Goal: Transaction & Acquisition: Purchase product/service

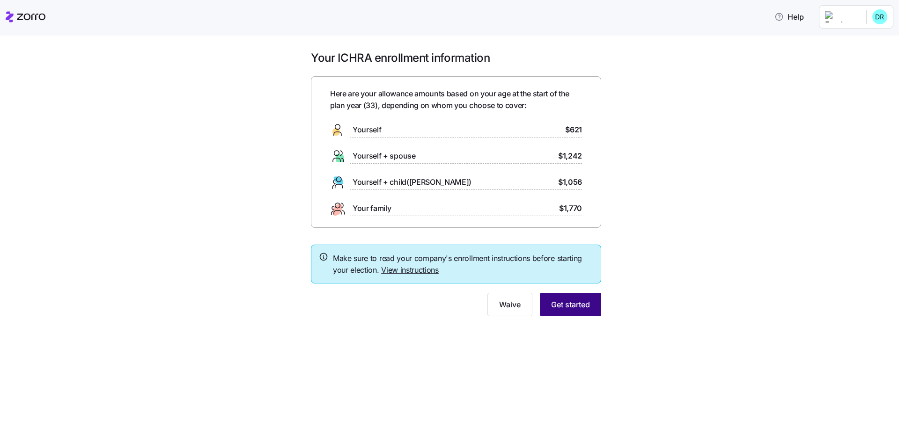
click at [583, 309] on span "Get started" at bounding box center [570, 304] width 39 height 11
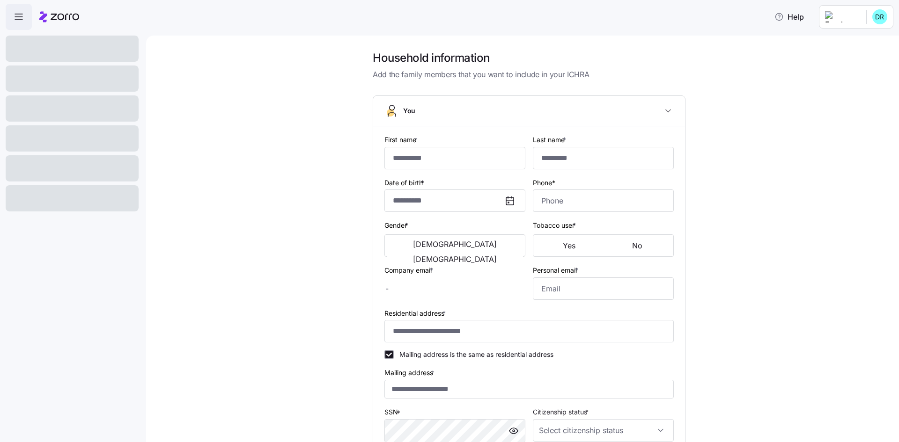
type input "******"
type input "****"
type input "[EMAIL_ADDRESS][DOMAIN_NAME]"
type input "**********"
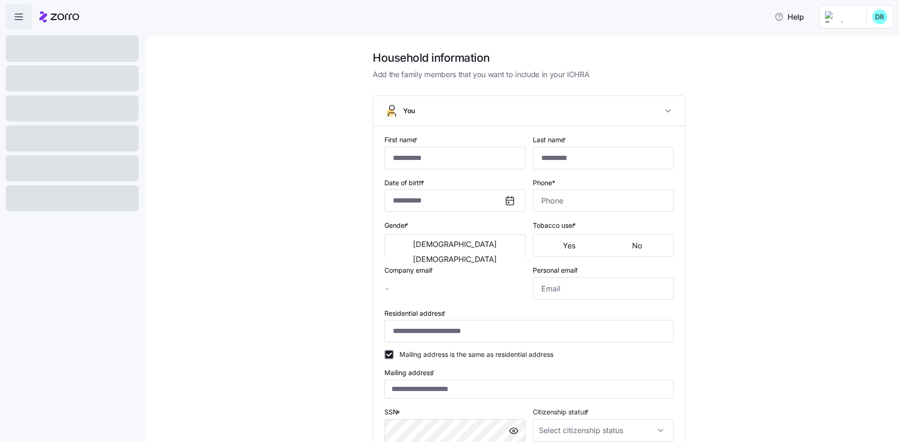
checkbox input "true"
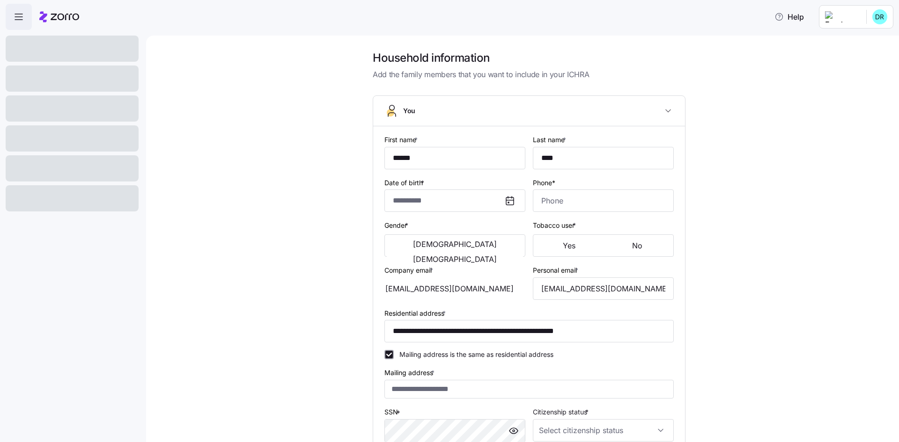
type input "**********"
type input "[PHONE_NUMBER]"
type input "[DEMOGRAPHIC_DATA] citizen"
type input "Single"
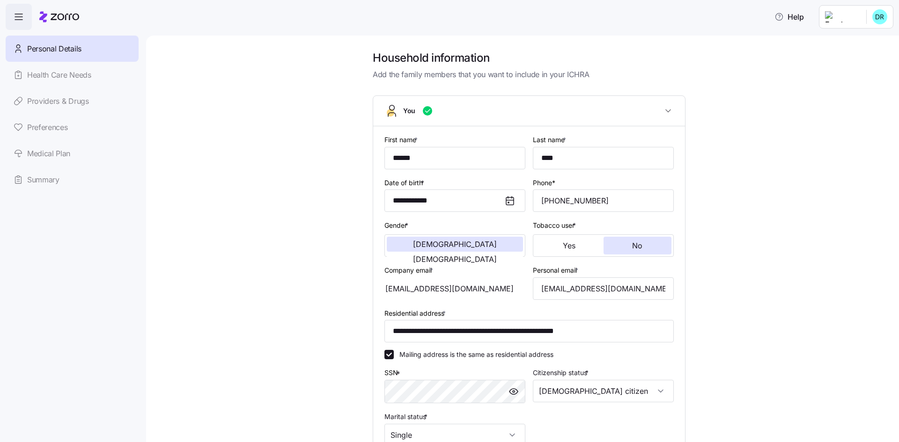
scroll to position [138, 0]
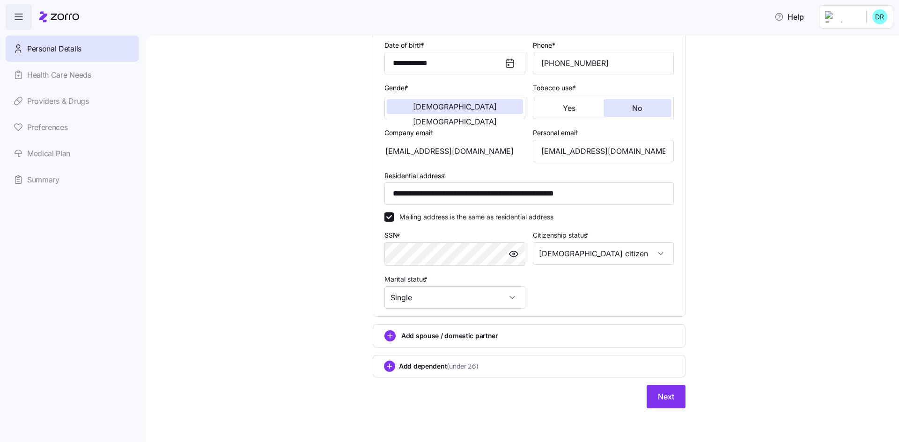
click at [669, 410] on div "**********" at bounding box center [529, 166] width 328 height 507
click at [669, 402] on span "Next" at bounding box center [666, 396] width 16 height 11
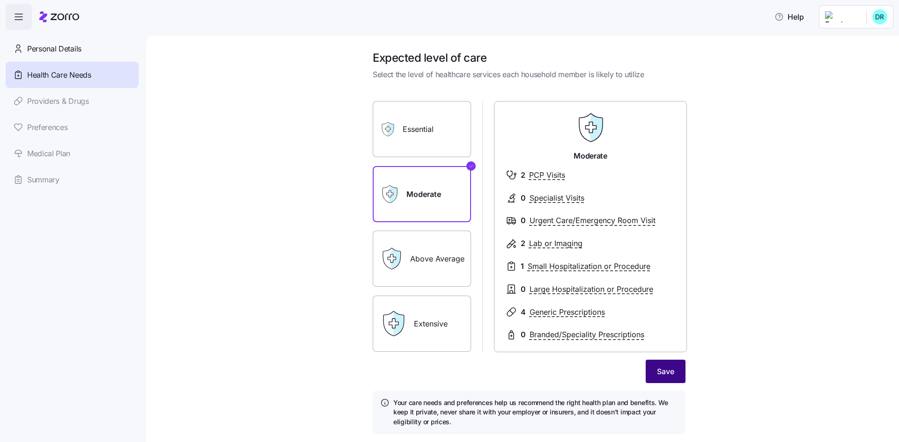
click at [663, 371] on span "Save" at bounding box center [665, 371] width 17 height 11
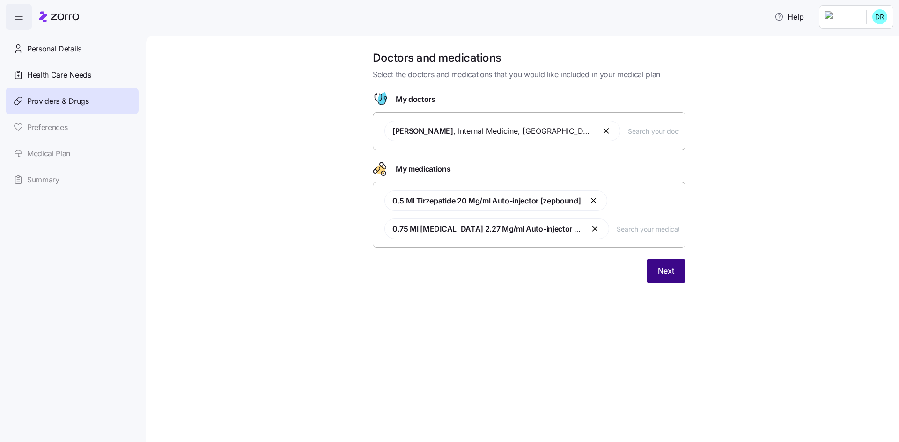
click at [670, 272] on span "Next" at bounding box center [666, 270] width 16 height 11
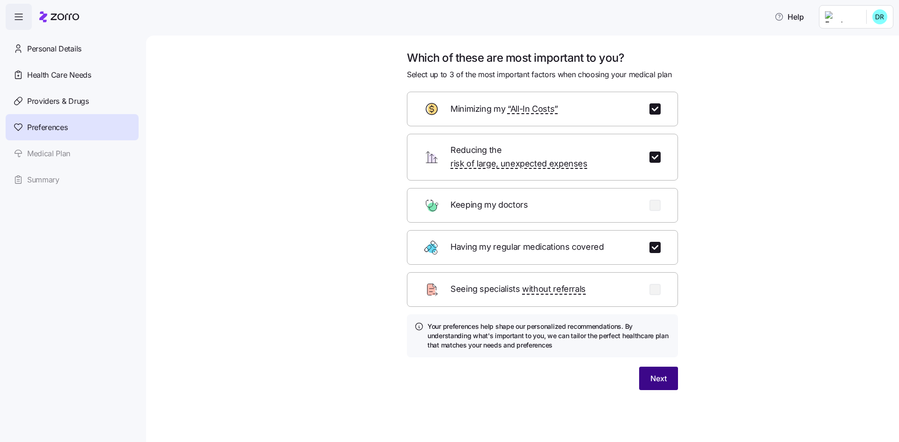
click at [649, 371] on button "Next" at bounding box center [658, 378] width 39 height 23
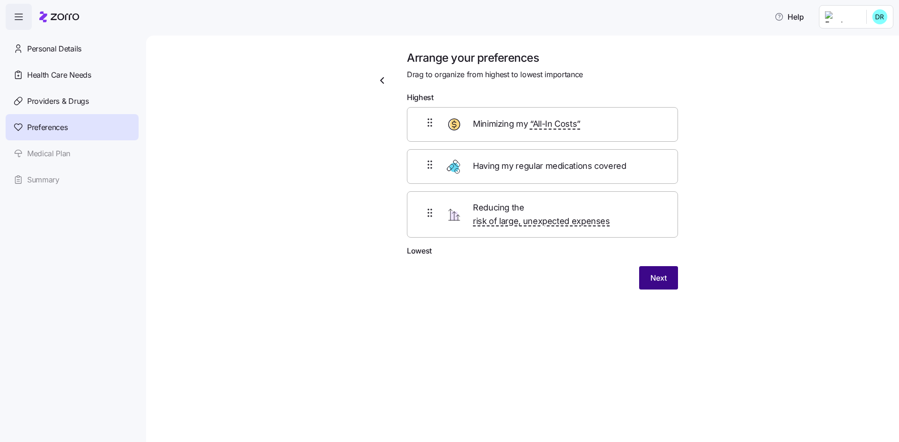
click at [664, 276] on button "Next" at bounding box center [658, 277] width 39 height 23
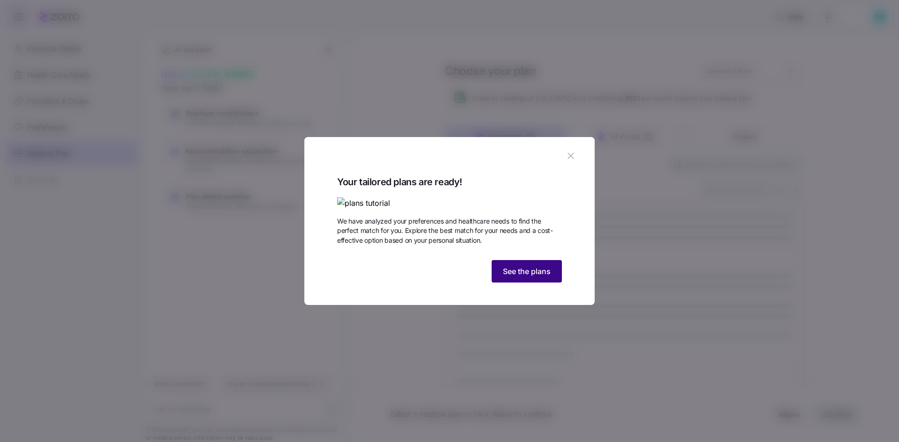
click at [539, 277] on span "See the plans" at bounding box center [527, 271] width 48 height 11
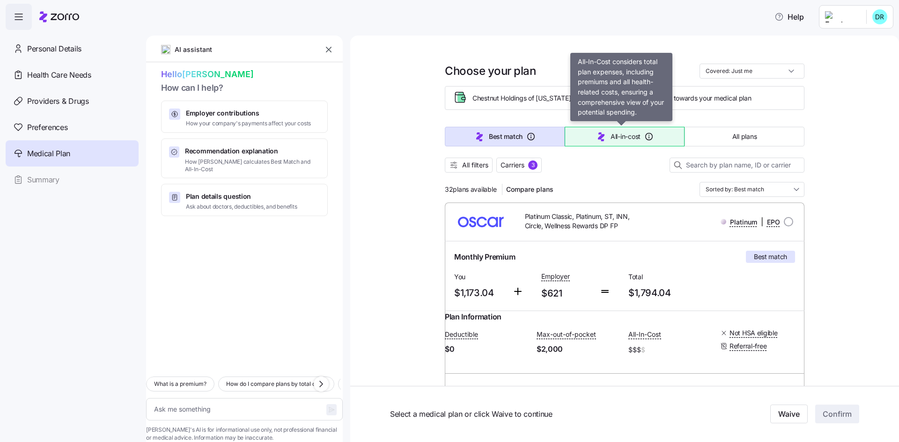
click at [644, 137] on icon "button" at bounding box center [648, 136] width 9 height 9
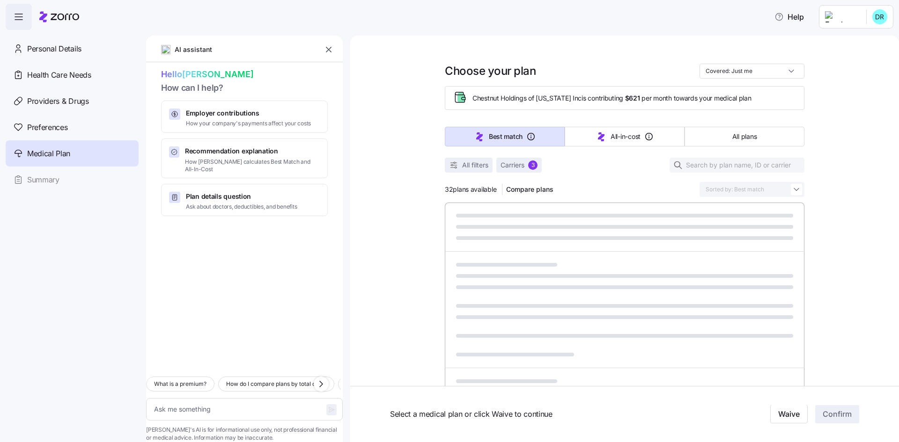
type textarea "x"
type input "Sorted by: All-in-cost"
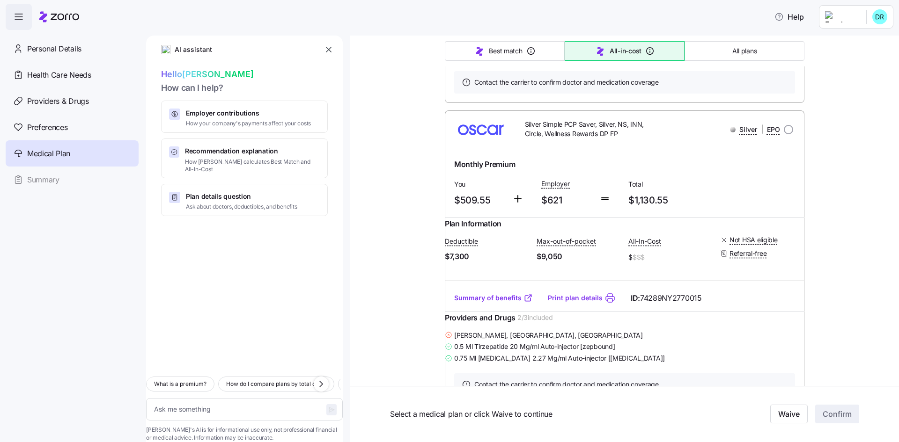
scroll to position [796, 0]
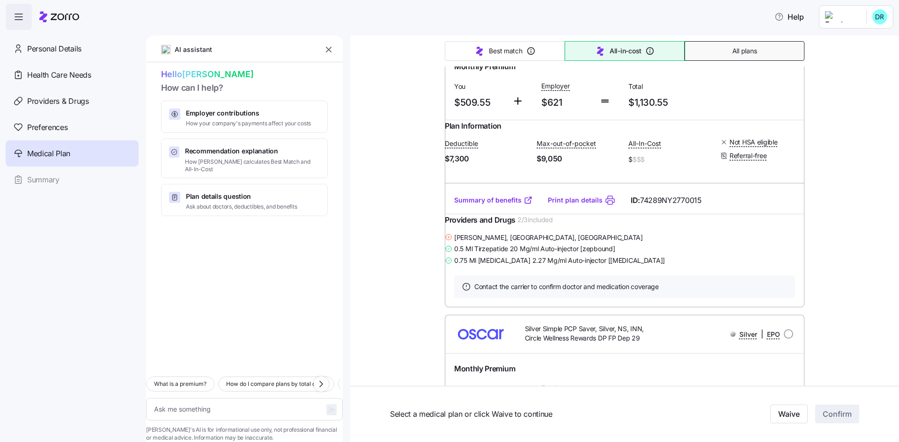
click at [732, 52] on span "All plans" at bounding box center [744, 50] width 24 height 9
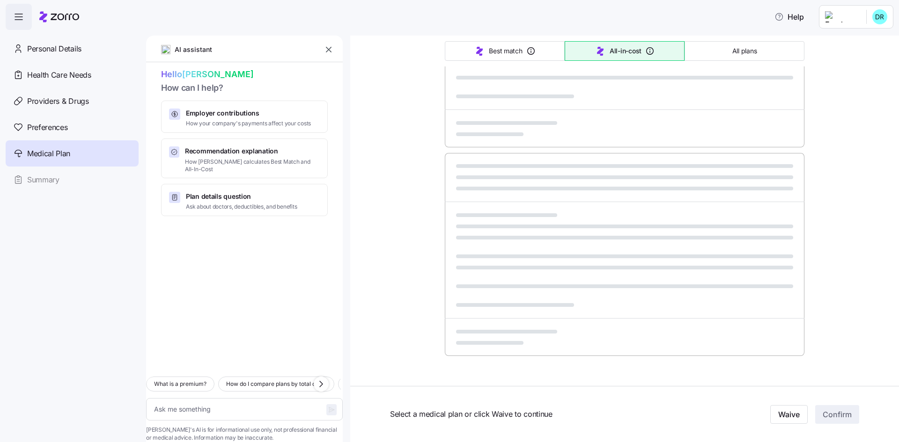
type textarea "x"
type input "Sorted by: Premium"
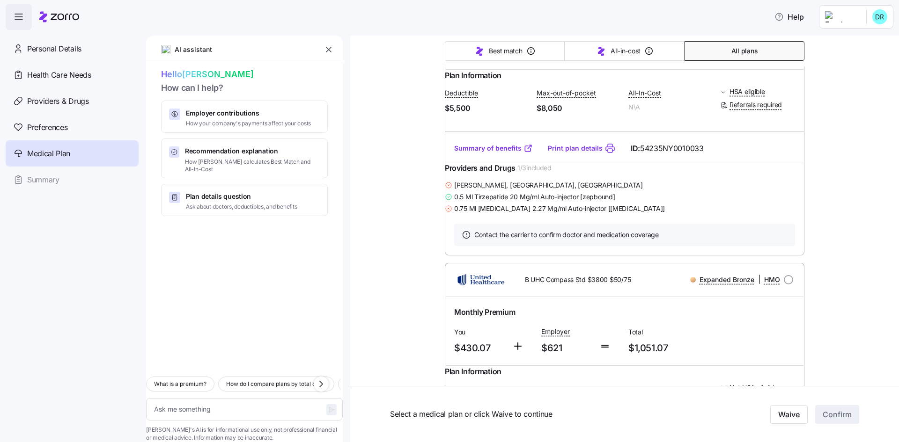
scroll to position [843, 0]
click at [502, 152] on link "Summary of benefits" at bounding box center [493, 147] width 79 height 9
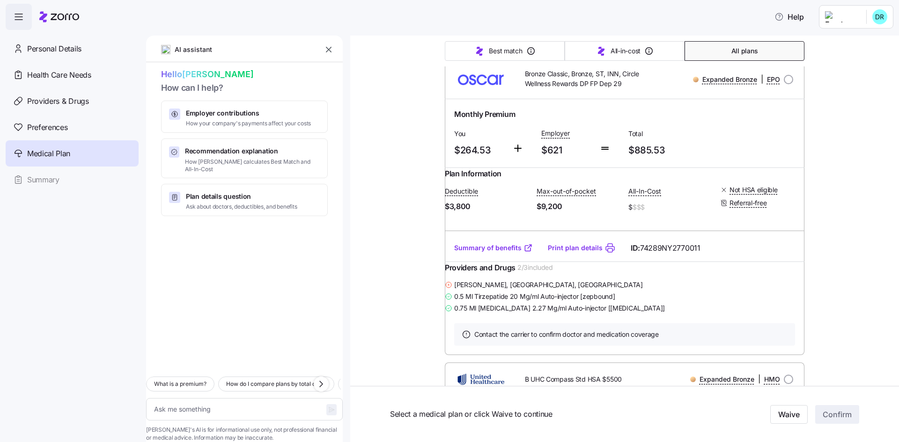
scroll to position [468, 0]
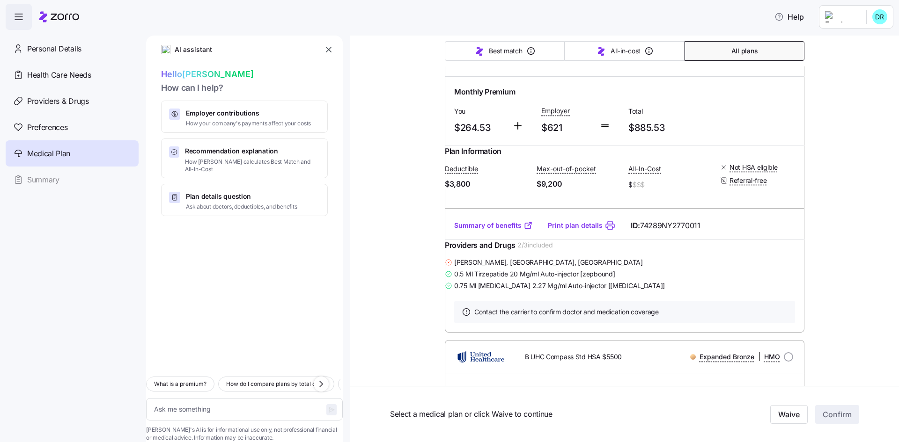
click at [492, 230] on link "Summary of benefits" at bounding box center [493, 225] width 79 height 9
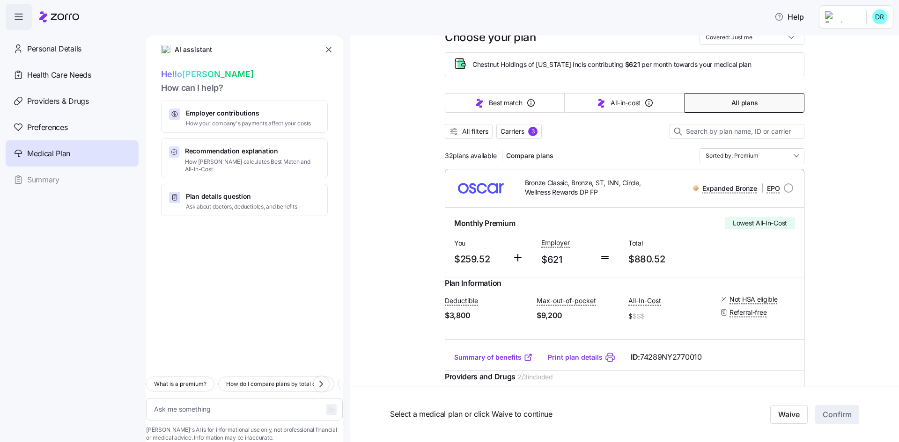
scroll to position [47, 0]
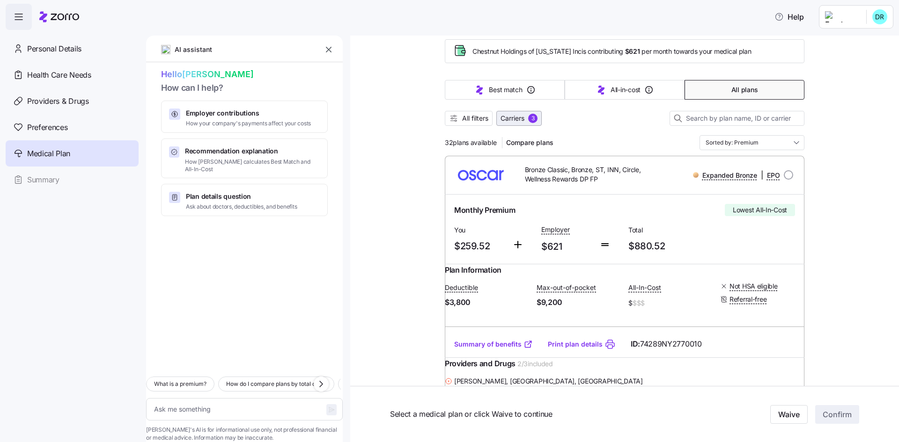
click at [535, 117] on div "3" at bounding box center [532, 118] width 9 height 9
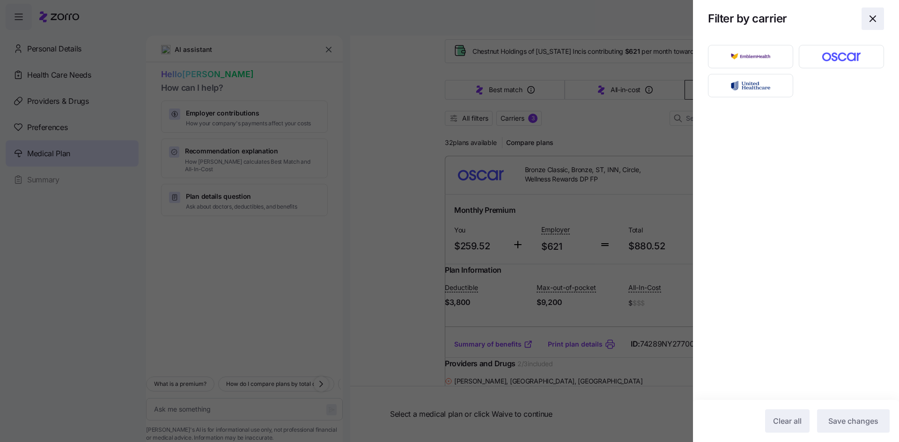
click at [870, 15] on icon "button" at bounding box center [872, 18] width 11 height 11
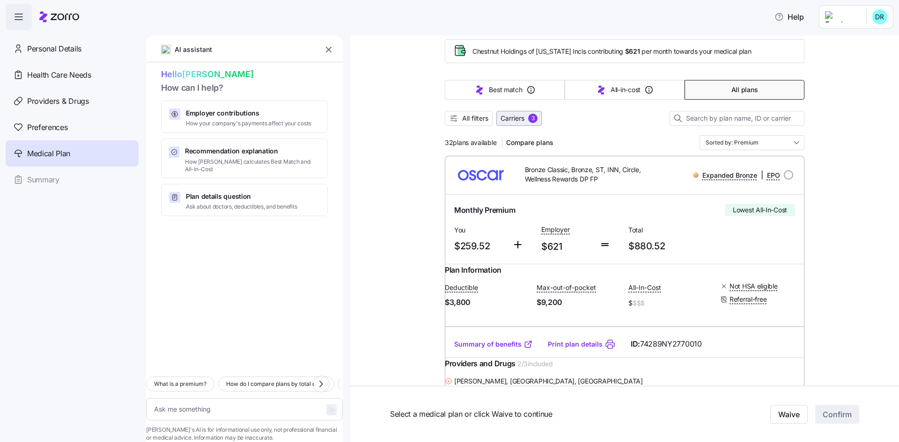
click at [514, 123] on span "Carriers" at bounding box center [513, 118] width 24 height 9
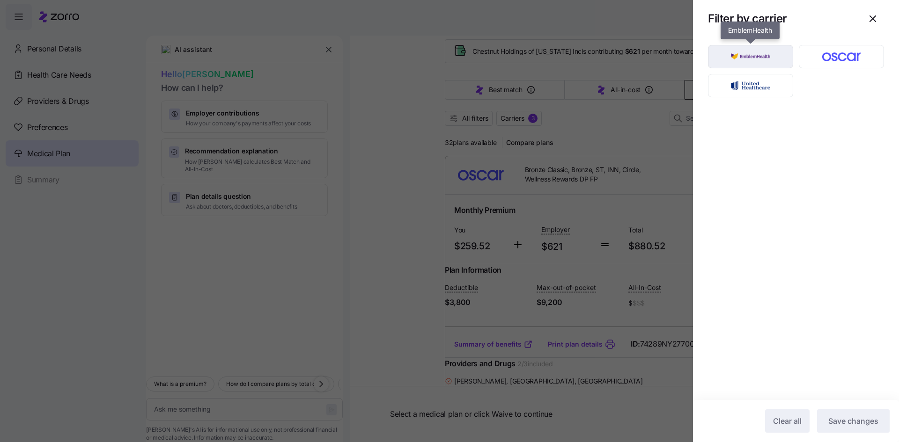
click at [735, 59] on img "button" at bounding box center [750, 56] width 69 height 19
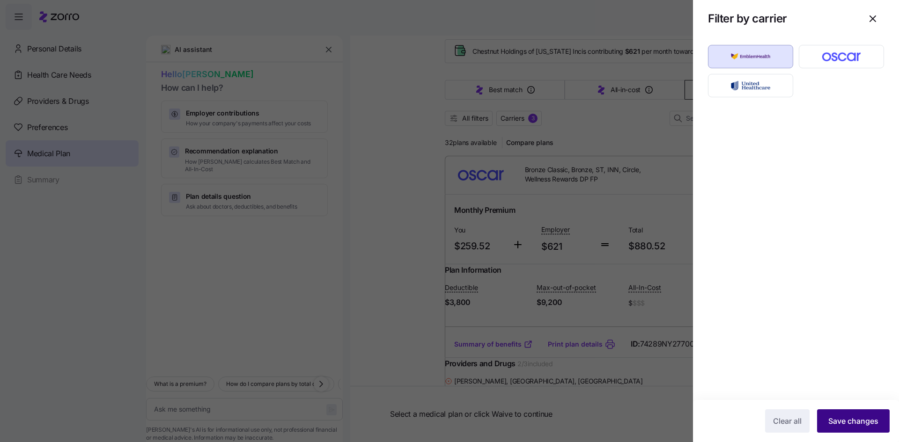
click at [861, 428] on button "Save changes" at bounding box center [853, 421] width 73 height 23
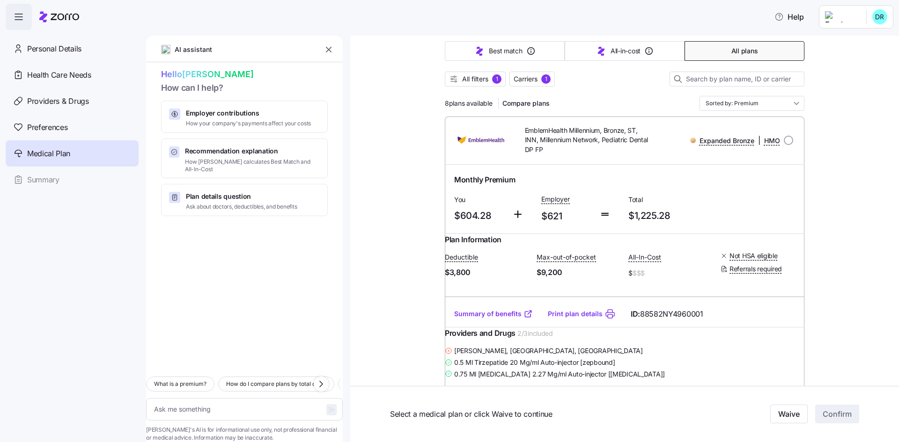
scroll to position [187, 0]
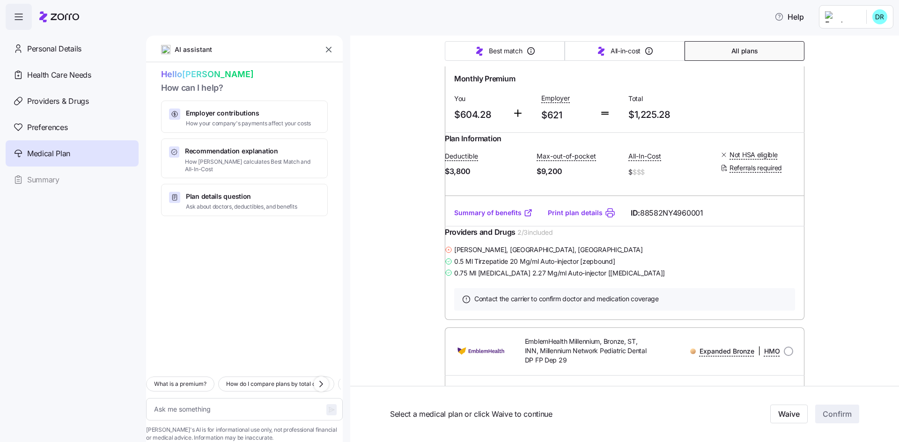
click at [490, 218] on link "Summary of benefits" at bounding box center [493, 212] width 79 height 9
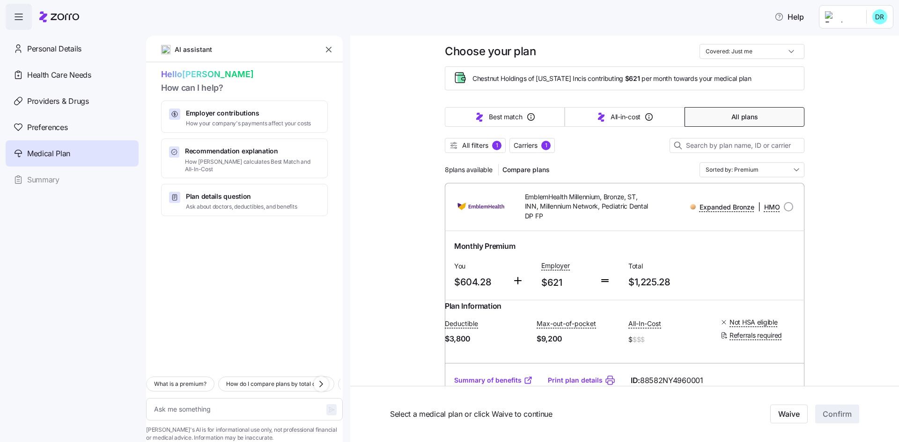
scroll to position [0, 0]
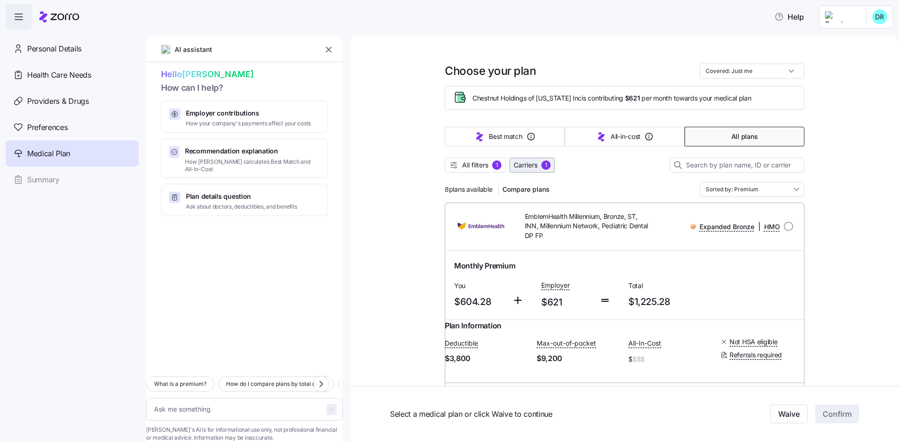
click at [543, 163] on div "1" at bounding box center [545, 165] width 9 height 9
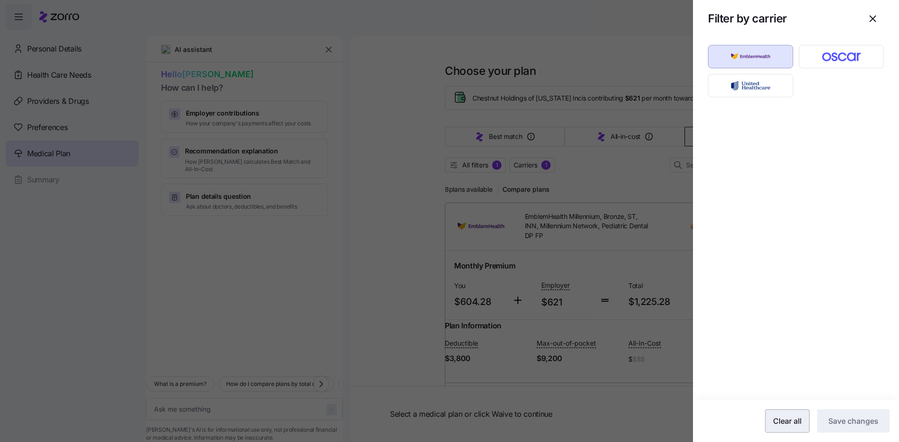
click at [799, 424] on span "Clear all" at bounding box center [787, 421] width 29 height 11
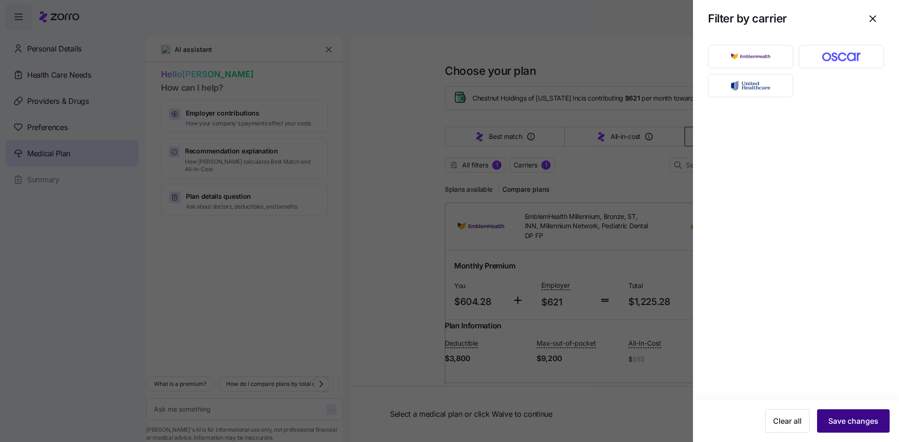
click at [865, 412] on button "Save changes" at bounding box center [853, 421] width 73 height 23
type textarea "x"
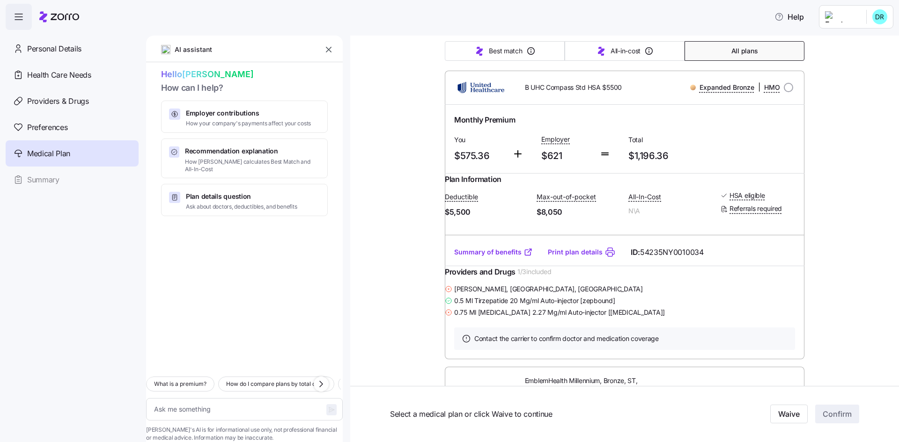
scroll to position [2528, 0]
